Goal: Feedback & Contribution: Contribute content

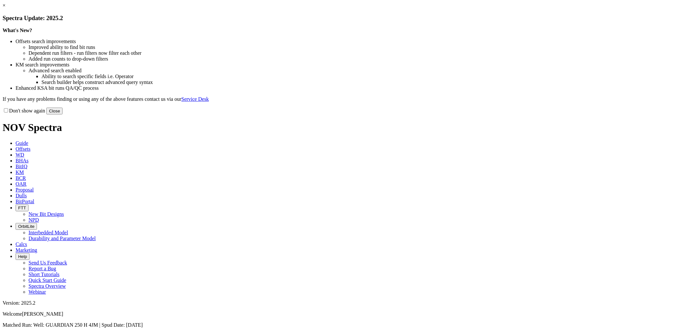
click at [63, 114] on button "Close" at bounding box center [54, 111] width 16 height 7
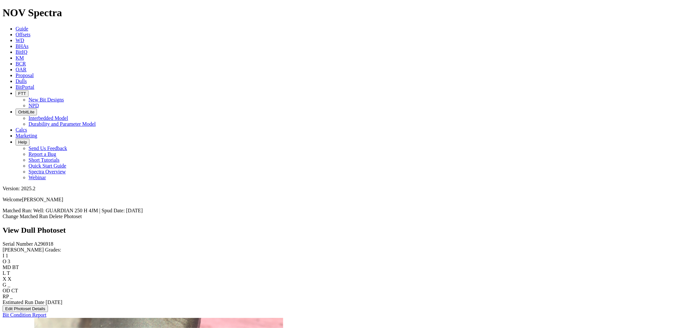
click at [27, 78] on link "Dulls" at bounding box center [21, 81] width 11 height 6
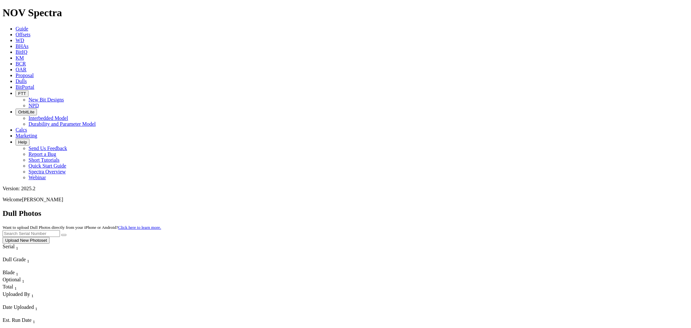
click at [60, 230] on input "text" at bounding box center [31, 233] width 57 height 7
click at [64, 235] on icon "submit" at bounding box center [64, 235] width 0 height 0
click at [60, 230] on input "A320534" at bounding box center [31, 233] width 57 height 7
type input "A320535"
click at [64, 235] on icon "submit" at bounding box center [64, 235] width 0 height 0
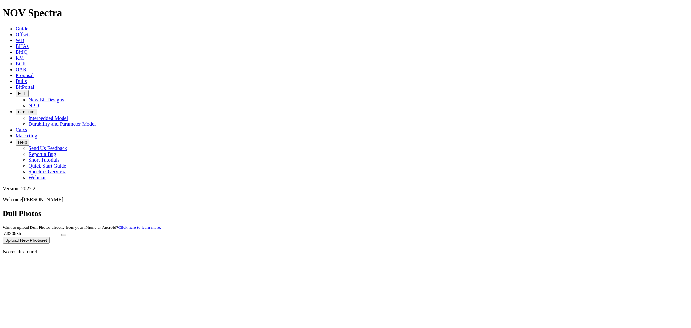
click at [60, 230] on input "A320535" at bounding box center [31, 233] width 57 height 7
click at [50, 237] on button "Upload New Photoset" at bounding box center [26, 240] width 47 height 7
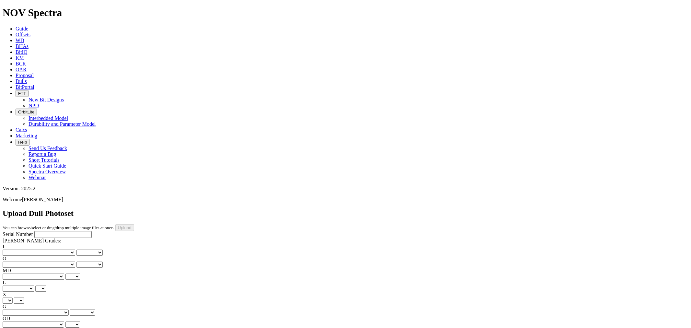
click at [58, 231] on input "Serial Number" at bounding box center [62, 234] width 57 height 7
click at [52, 231] on input "Serial Number" at bounding box center [62, 234] width 57 height 7
paste input "A320535"
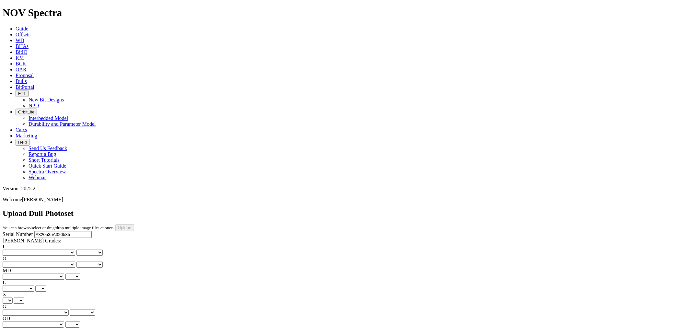
drag, startPoint x: 57, startPoint y: 59, endPoint x: -54, endPoint y: 50, distance: 111.5
click at [0, 50] on html "Spectra is built to be used with Google Chrome. Please switch browsers. NOV Spe…" at bounding box center [345, 274] width 691 height 548
type input "A320535A320535"
click at [34, 250] on select "No lost, worn or damaged cutters 0 1 2 3 4 5 6 7 8 No diamond table left on any…" at bounding box center [39, 253] width 73 height 6
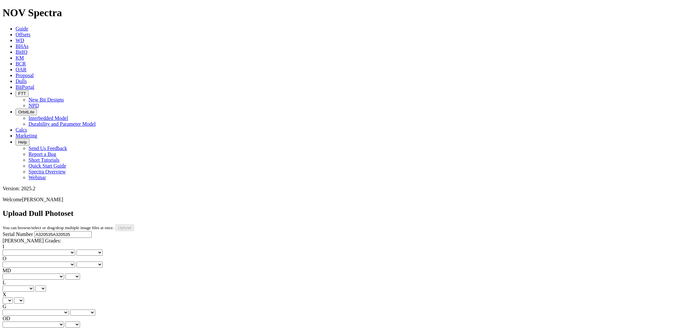
click at [35, 250] on select "No lost, worn or damaged cutters 0 1 2 3 4 5 6 7 8 No diamond table left on any…" at bounding box center [39, 253] width 73 height 6
click at [59, 231] on input "A320535A320535" at bounding box center [62, 234] width 57 height 7
paste input "text"
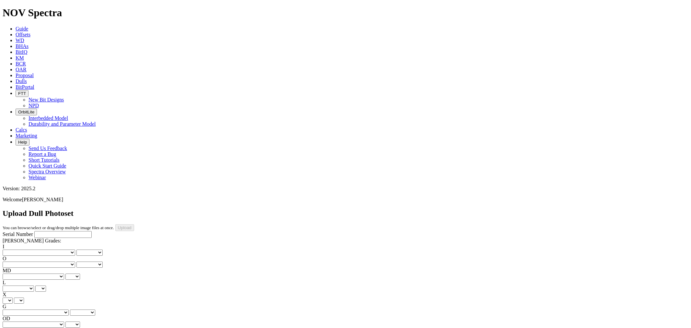
click at [49, 231] on input "Serial Number" at bounding box center [62, 234] width 57 height 7
paste input "A320535"
type input "A320535"
click at [25, 250] on select "No lost, worn or damaged cutters 0 1 2 3 4 5 6 7 8 No diamond table left on any…" at bounding box center [39, 253] width 73 height 6
click at [34, 250] on select "No lost, worn or damaged cutters 0 1 2 3 4 5 6 7 8 No diamond table left on any…" at bounding box center [39, 253] width 73 height 6
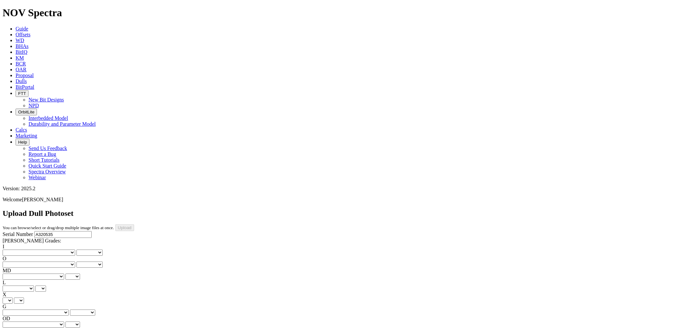
select select "number:1"
click at [13, 250] on select "No lost, worn or damaged cutters 0 1 2 3 4 5 6 7 8 No diamond table left on any…" at bounding box center [39, 253] width 73 height 6
select select "number:1"
click at [53, 262] on select "No lost, worn or damaged cutters 0 1 2 3 4 5 6 7 8 No diamond table left on any…" at bounding box center [39, 265] width 73 height 6
select select "number:2"
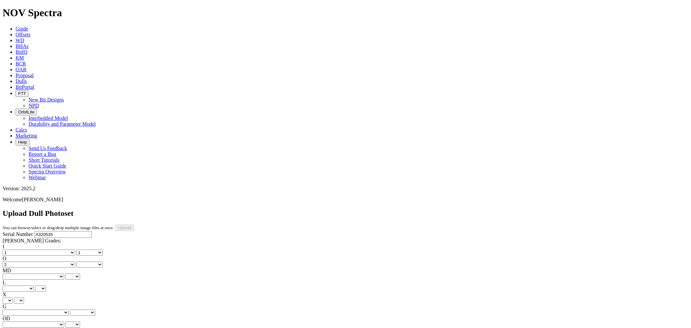
click at [46, 262] on select "No lost, worn or damaged cutters 0 1 2 3 4 5 6 7 8 No diamond table left on any…" at bounding box center [39, 265] width 73 height 6
select select "number:2"
click at [27, 274] on select "BF - Bond Failure BT - Broken Teeth/Cutters BU - Balled Up Bit CR - Cored CT - …" at bounding box center [34, 277] width 62 height 6
select select "string:CT"
click at [13, 274] on select "BF - Bond Failure BT - Broken Teeth/Cutters BU - Balled Up Bit CR - Cored CT - …" at bounding box center [34, 277] width 62 height 6
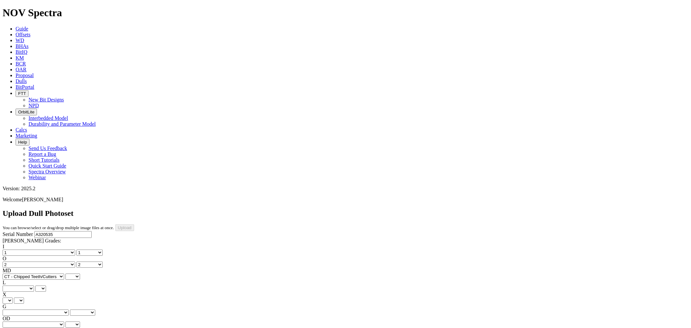
select select "string:CT"
click at [34, 286] on select "A - All C - Cone G - Gauge N - Nose S - Shoulder T - Taper" at bounding box center [18, 289] width 31 height 6
select select "string:A"
click at [34, 286] on select "A - All C - Cone G - Gauge N - Nose S - Shoulder T - Taper" at bounding box center [18, 289] width 31 height 6
select select "string:A"
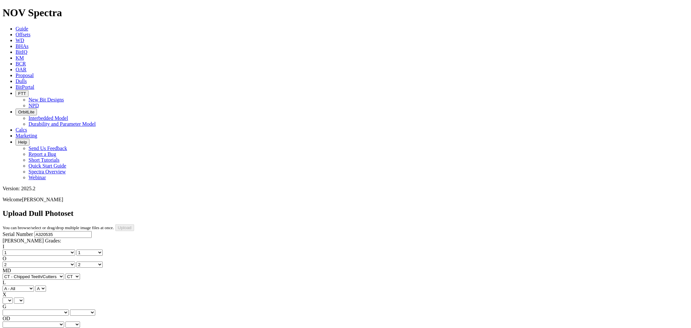
click at [13, 297] on select "X" at bounding box center [8, 300] width 10 height 6
select select "string:X"
click at [13, 297] on select "X" at bounding box center [8, 300] width 10 height 6
select select "string:X"
click at [58, 309] on select "Unknown I - In Gauge 1 - 1/16 in Undergauge" 2 - 2/16 in Undergauge = ⅛ in" 8 -…" at bounding box center [36, 312] width 66 height 6
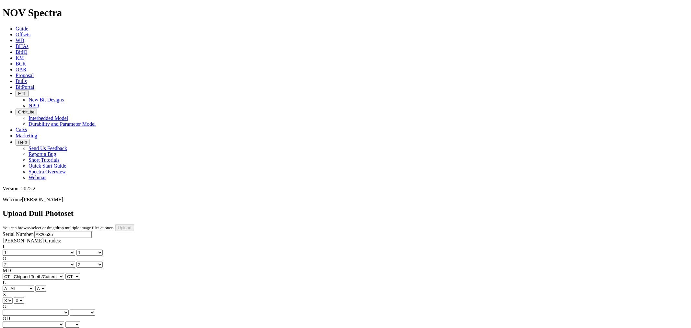
select select "string:I"
click at [46, 309] on select "Unknown I - In Gauge 1 - 1/16 in Undergauge" 2 - 2/16 in Undergauge = ⅛ in" 8 -…" at bounding box center [36, 312] width 66 height 6
select select "string:I"
click at [28, 321] on select "BF - Bond Failure BT - Broken Teeth/Cutters BU - Balled Up Bit CR - Cored CT - …" at bounding box center [34, 324] width 62 height 6
select select "string:WT"
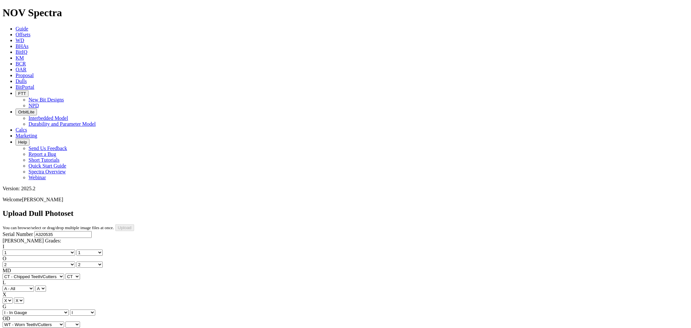
click at [13, 321] on select "BF - Bond Failure BT - Broken Teeth/Cutters BU - Balled Up Bit CR - Cored CT - …" at bounding box center [34, 324] width 62 height 6
select select "string:WT"
select select "string:_"
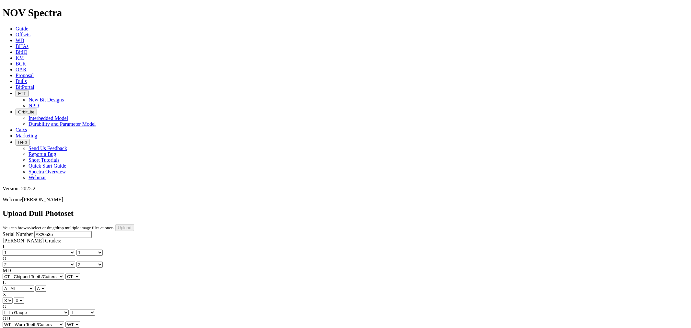
select select "string:_"
type input "[DATE]"
